Goal: Task Accomplishment & Management: Manage account settings

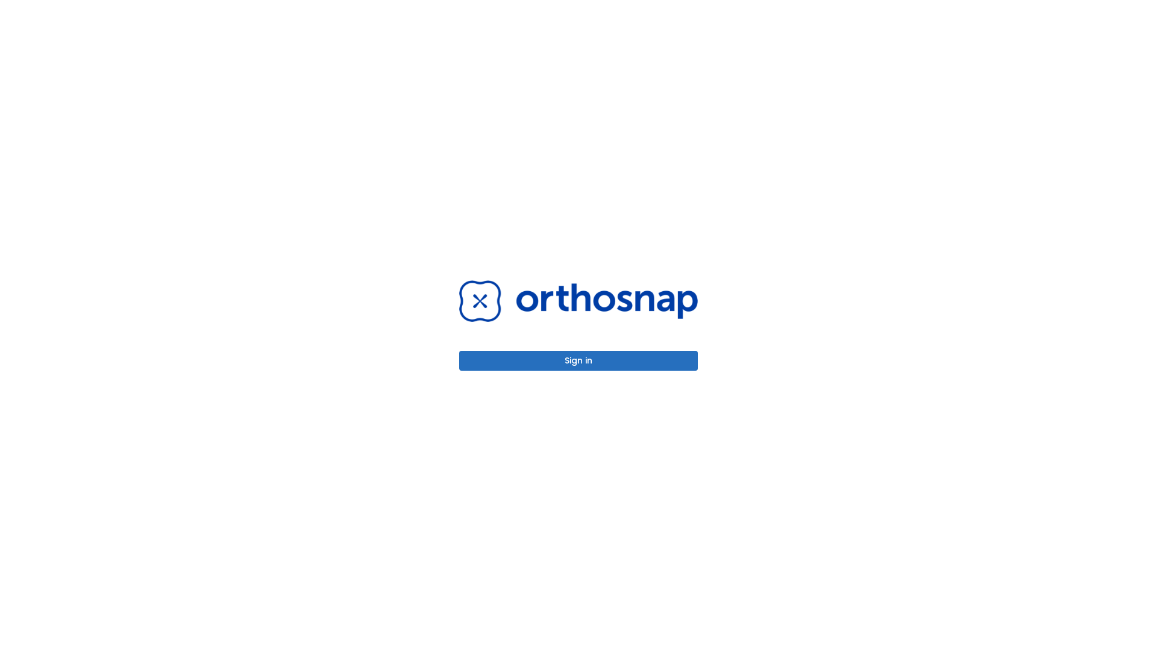
click at [579, 360] on button "Sign in" at bounding box center [578, 361] width 239 height 20
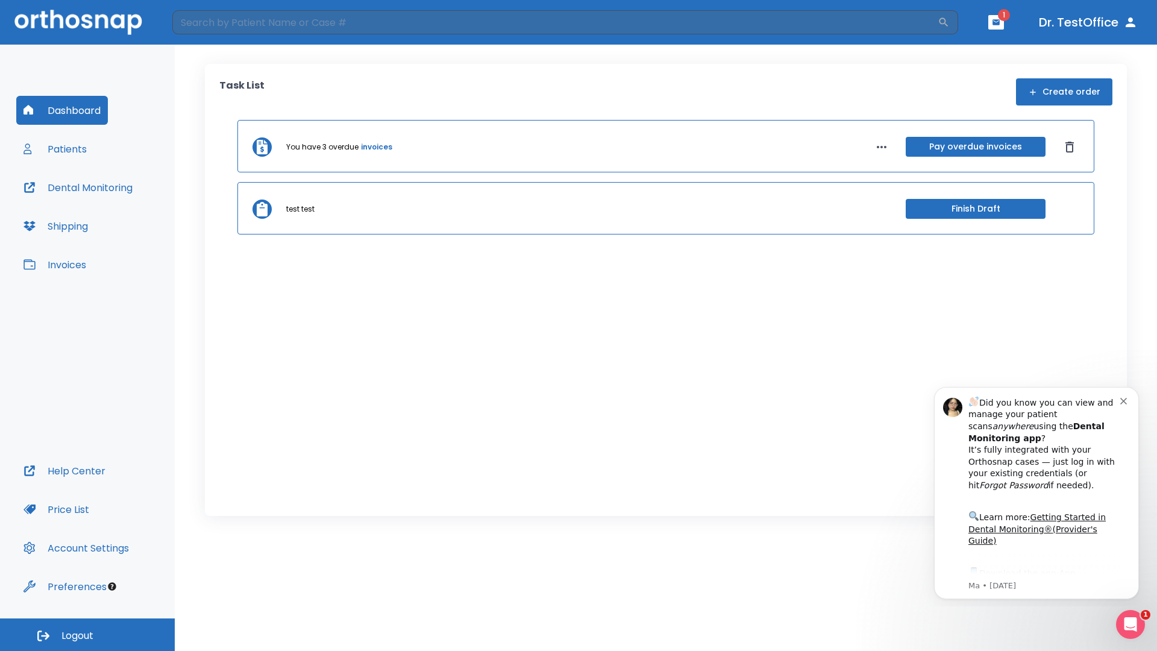
click at [87, 635] on span "Logout" at bounding box center [77, 635] width 32 height 13
